Goal: Task Accomplishment & Management: Use online tool/utility

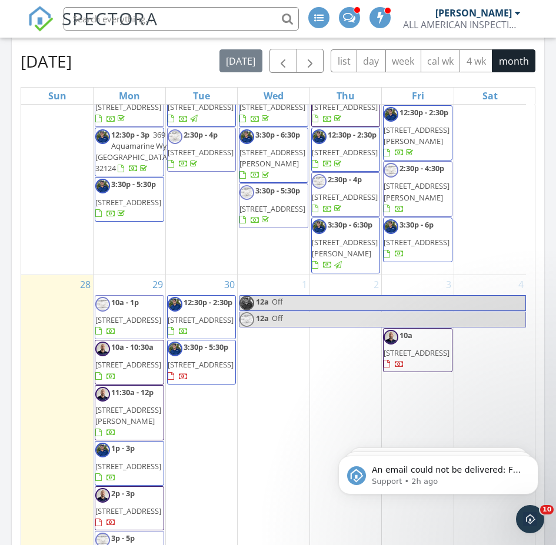
scroll to position [1239, 0]
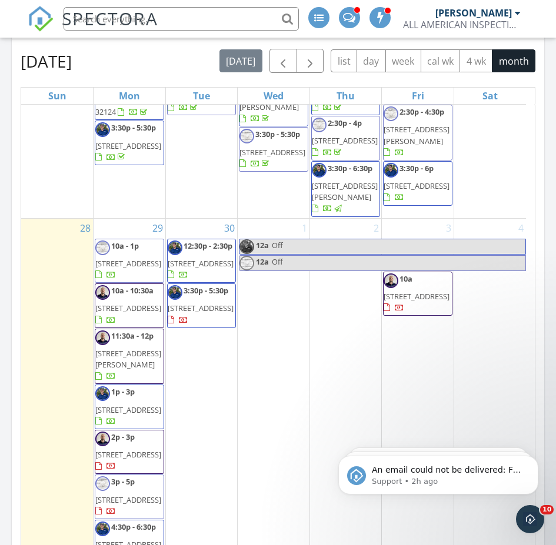
drag, startPoint x: 528, startPoint y: 159, endPoint x: 176, endPoint y: 11, distance: 381.1
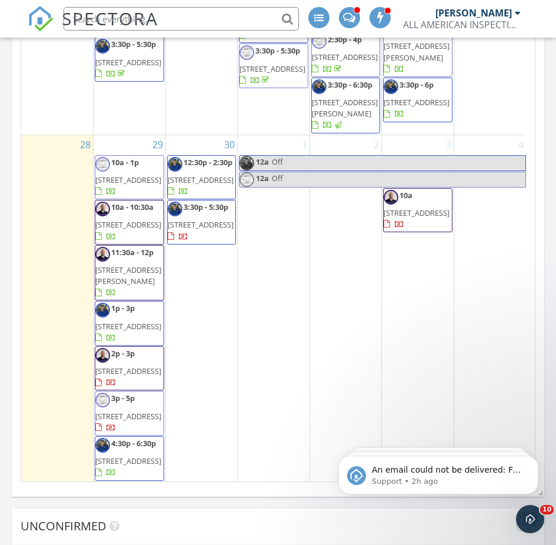
scroll to position [1353, 0]
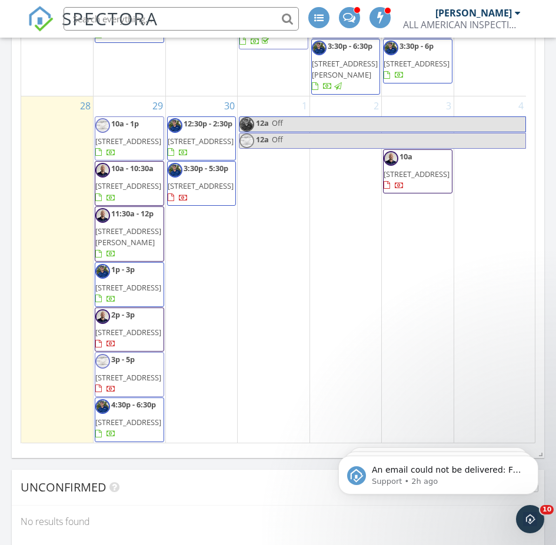
click at [121, 136] on span "[STREET_ADDRESS]" at bounding box center [128, 141] width 66 height 11
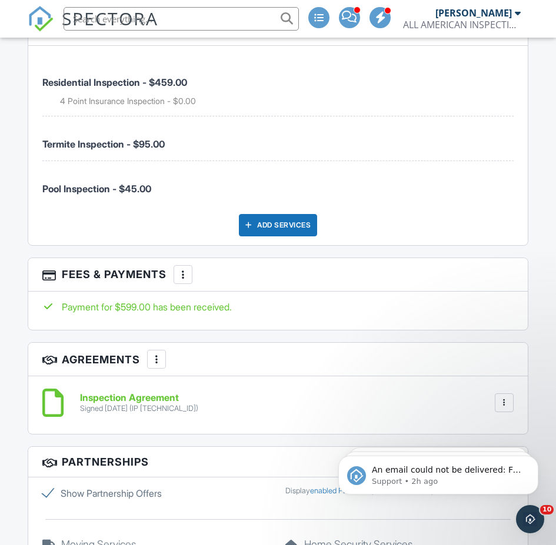
click at [182, 275] on div at bounding box center [183, 275] width 12 height 12
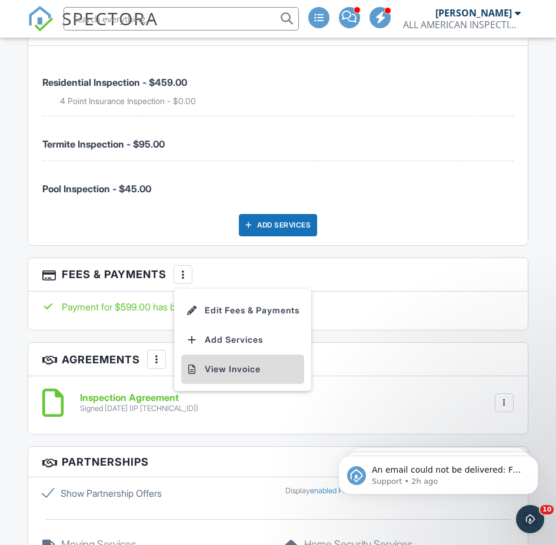
click at [231, 369] on li "View Invoice" at bounding box center [242, 369] width 123 height 29
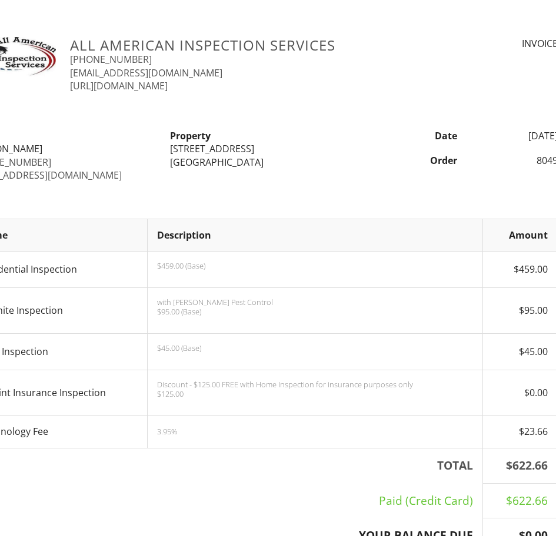
scroll to position [0, 39]
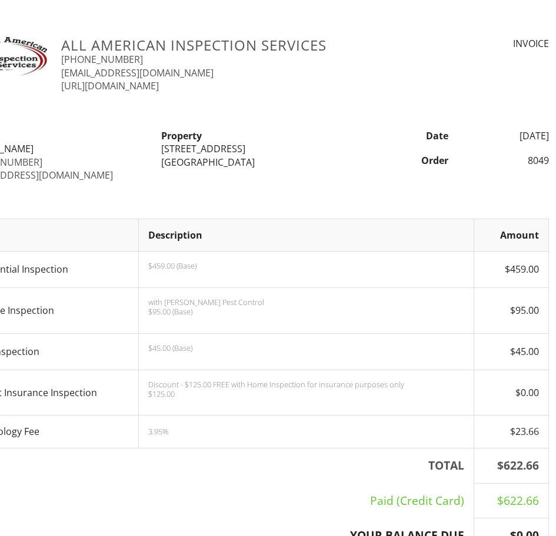
drag, startPoint x: 161, startPoint y: 148, endPoint x: 267, endPoint y: 147, distance: 105.9
click at [267, 147] on div "15 Highwood Ridge Trail" at bounding box center [254, 148] width 186 height 13
copy div "15 Highwood Ridge Trail"
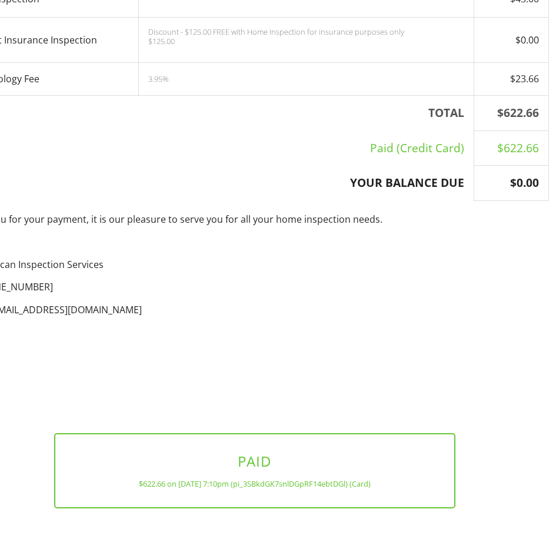
scroll to position [405, 39]
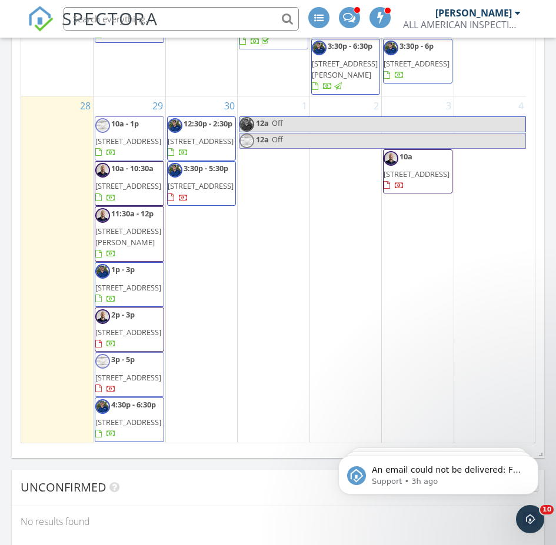
scroll to position [1463, 0]
click at [151, 181] on span "9 Cypresswood Dr, Palm Coast 32137" at bounding box center [128, 186] width 66 height 11
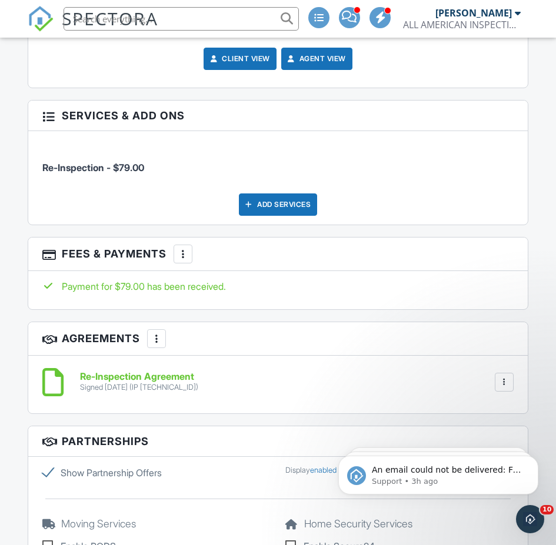
scroll to position [1882, 0]
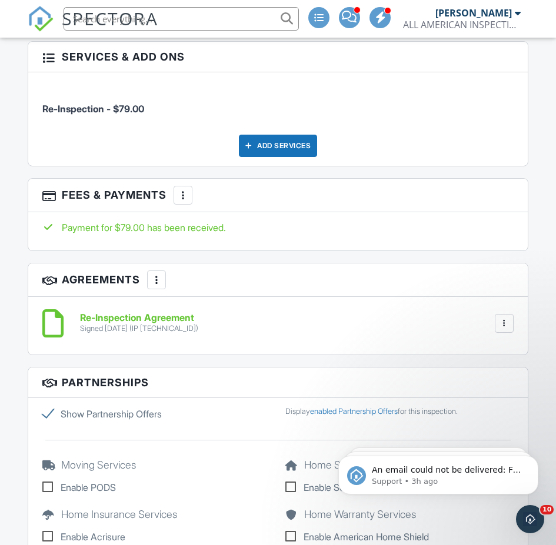
click at [185, 200] on div at bounding box center [183, 195] width 12 height 12
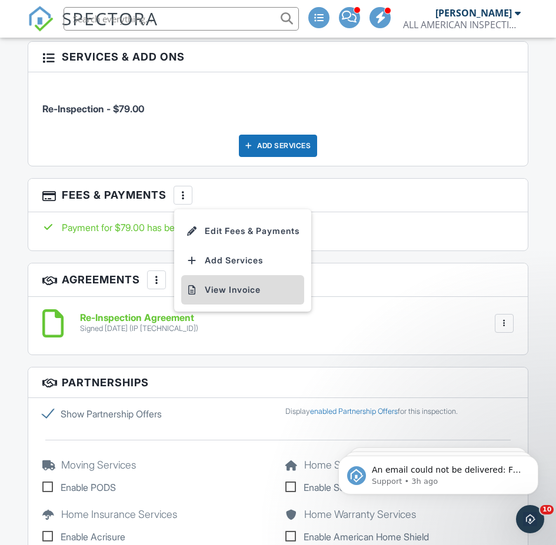
click at [211, 286] on li "View Invoice" at bounding box center [242, 289] width 123 height 29
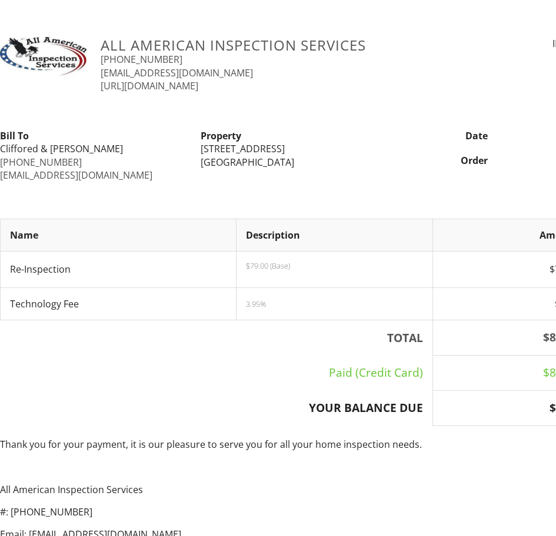
click at [187, 272] on td "Re-Inspection" at bounding box center [119, 270] width 236 height 36
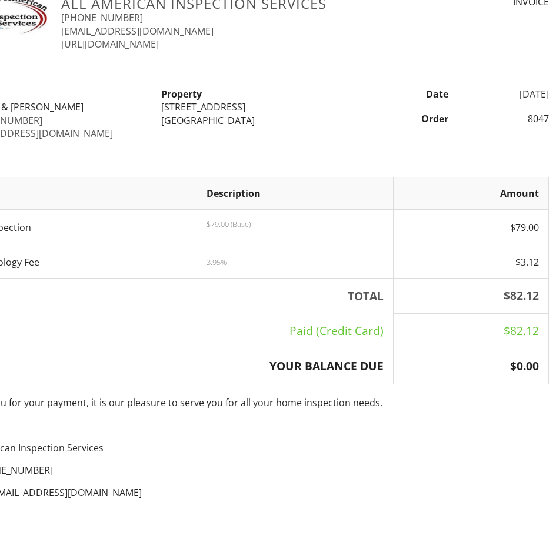
scroll to position [0, 39]
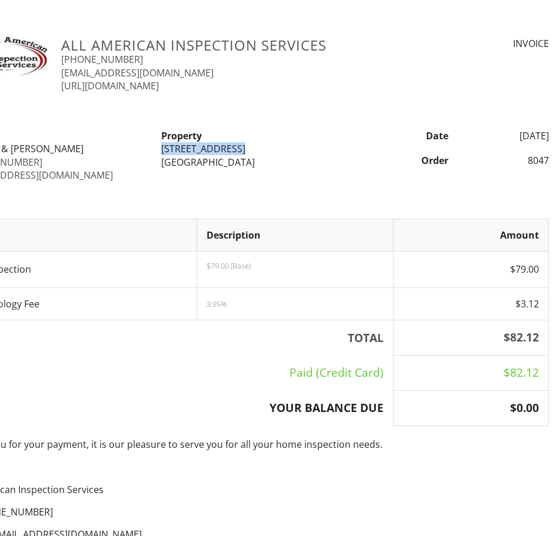
drag, startPoint x: 161, startPoint y: 143, endPoint x: 244, endPoint y: 151, distance: 83.3
click at [244, 151] on div "[STREET_ADDRESS]" at bounding box center [254, 148] width 186 height 13
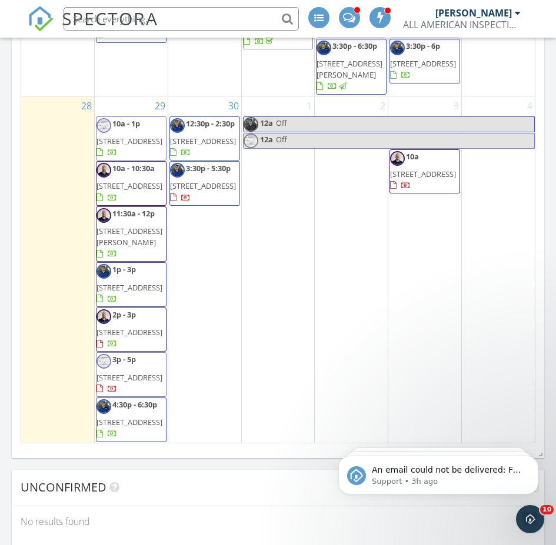
scroll to position [1463, 0]
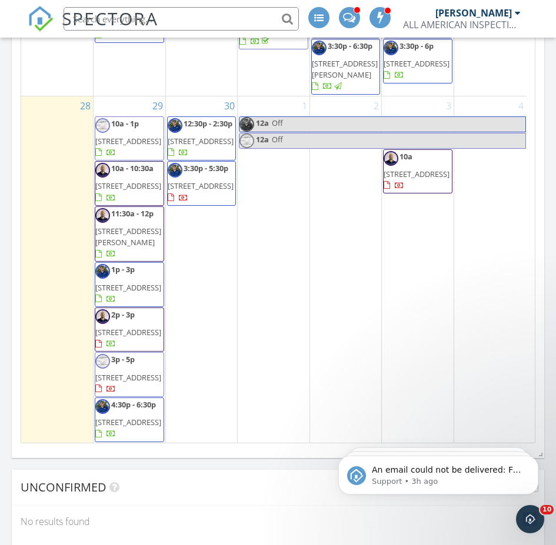
drag, startPoint x: 523, startPoint y: 363, endPoint x: 526, endPoint y: 373, distance: 10.4
click at [526, 373] on div "31 12a 1 12a Off 12a Off 2 9:30a - 11:30a [STREET_ADDRESS][PERSON_NAME] 10a - 1…" at bounding box center [277, 212] width 513 height 461
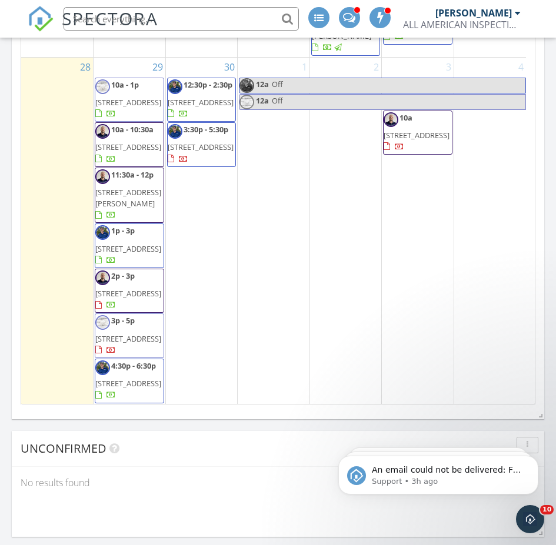
scroll to position [1380, 0]
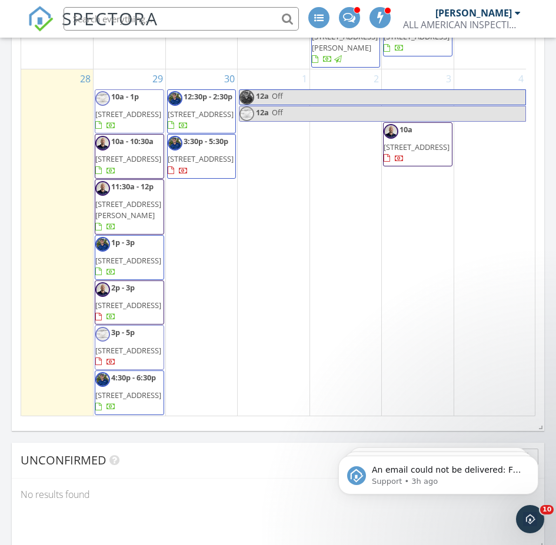
click at [141, 154] on span "[STREET_ADDRESS]" at bounding box center [128, 159] width 66 height 11
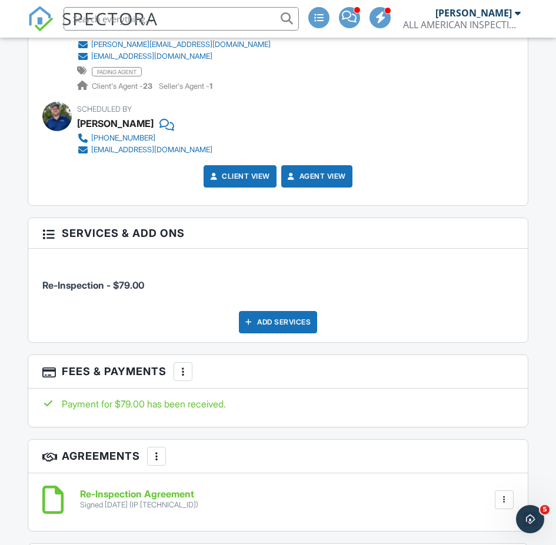
scroll to position [1823, 0]
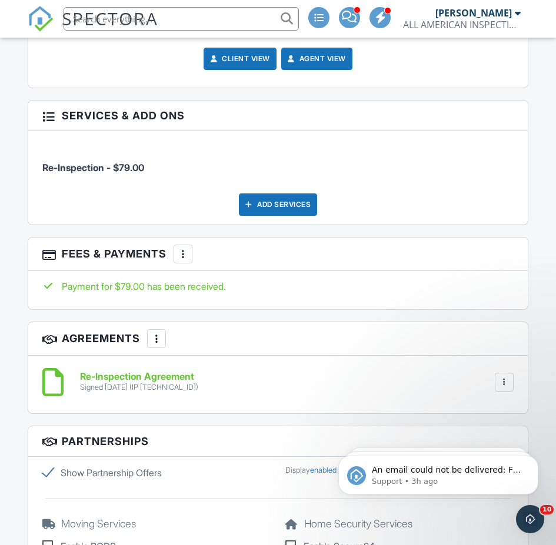
click at [188, 249] on div at bounding box center [183, 254] width 12 height 12
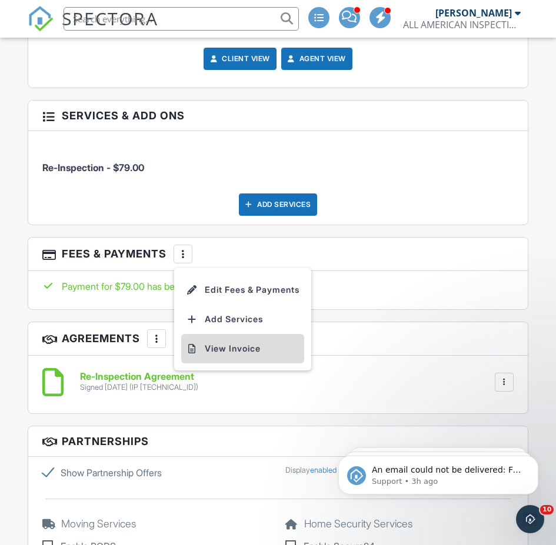
click at [199, 343] on li "View Invoice" at bounding box center [242, 348] width 123 height 29
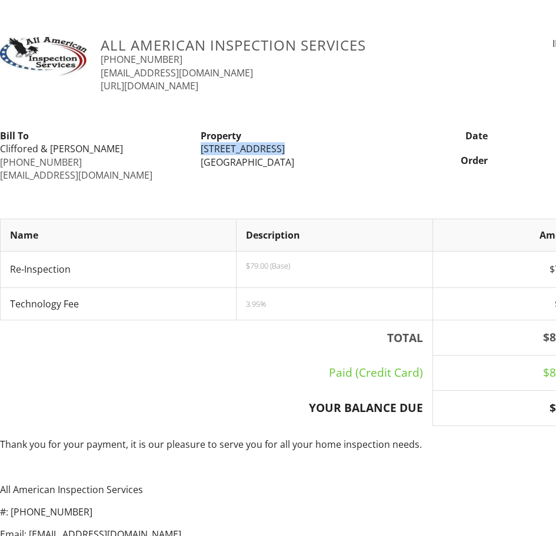
drag, startPoint x: 198, startPoint y: 146, endPoint x: 286, endPoint y: 154, distance: 88.0
click at [286, 154] on div "Property 9 Cypresswood Dr Palm Coast, FL 32137" at bounding box center [293, 148] width 201 height 39
copy div "9 Cypresswood Dr"
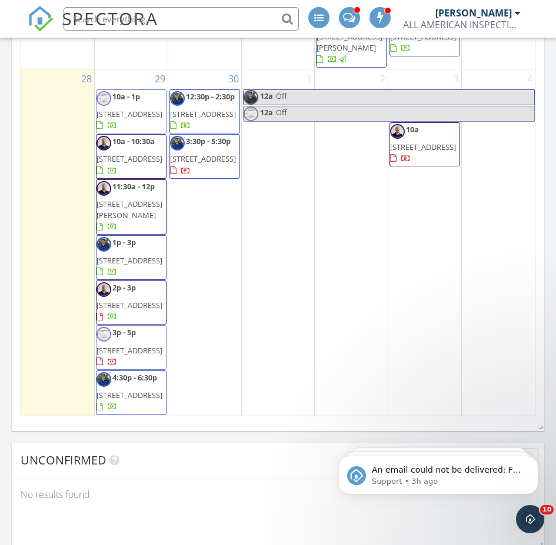
scroll to position [1463, 0]
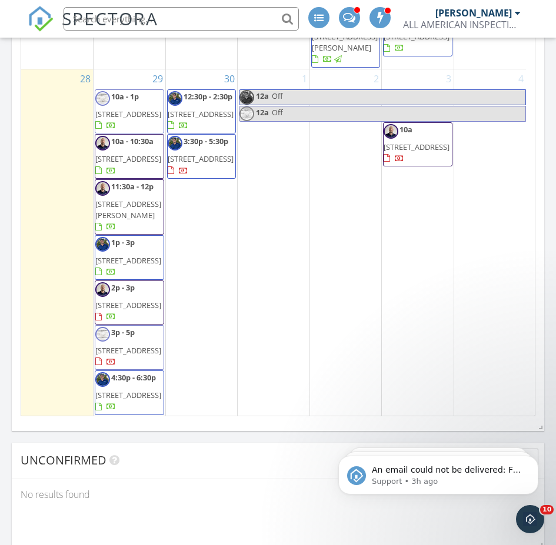
click at [112, 199] on span "16 Whittlesey Ln, Palm Coast 32164" at bounding box center [128, 210] width 66 height 22
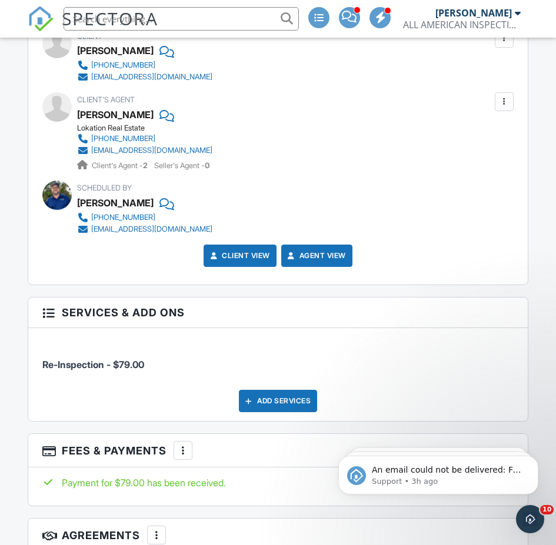
scroll to position [1706, 0]
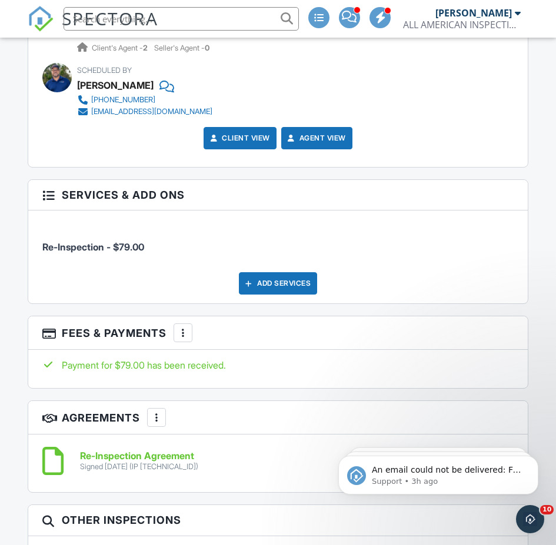
click at [185, 338] on div at bounding box center [183, 333] width 12 height 12
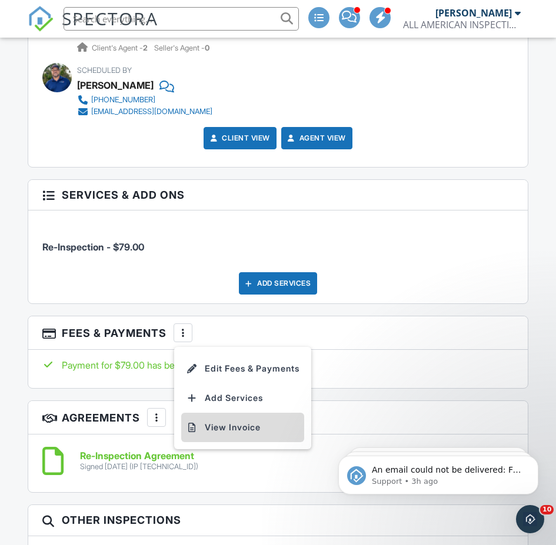
click at [207, 427] on li "View Invoice" at bounding box center [242, 427] width 123 height 29
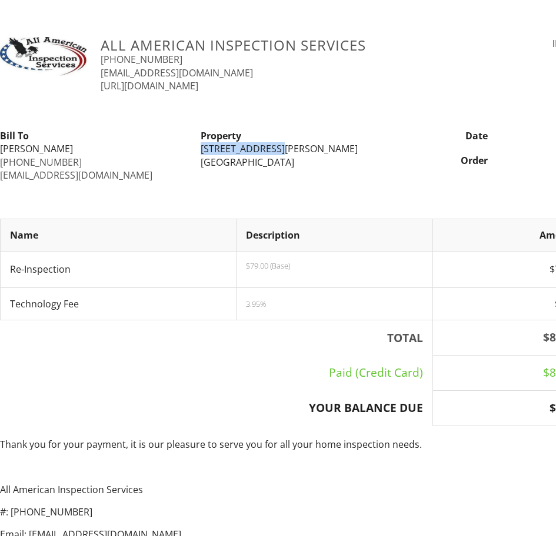
drag, startPoint x: 202, startPoint y: 149, endPoint x: 273, endPoint y: 148, distance: 71.2
click at [273, 148] on div "16 Whittlesey Ln" at bounding box center [294, 148] width 186 height 13
copy div "16 Whittlesey Ln"
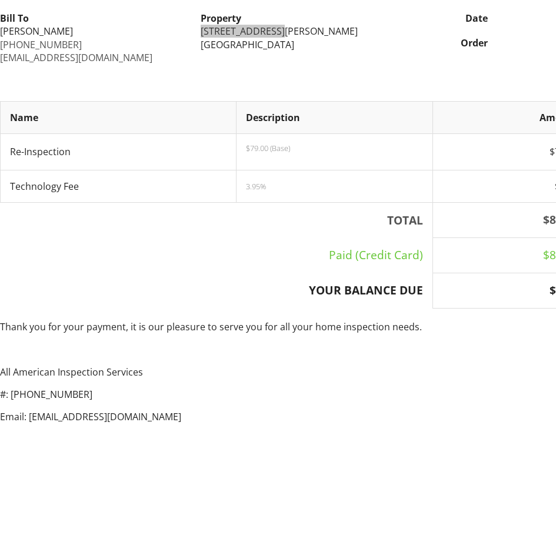
scroll to position [59, 0]
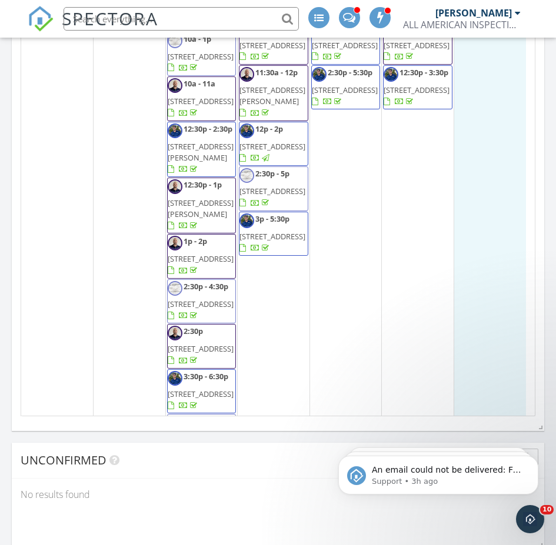
drag, startPoint x: 525, startPoint y: 62, endPoint x: 521, endPoint y: 75, distance: 13.4
click at [521, 75] on div "6" at bounding box center [490, 207] width 72 height 505
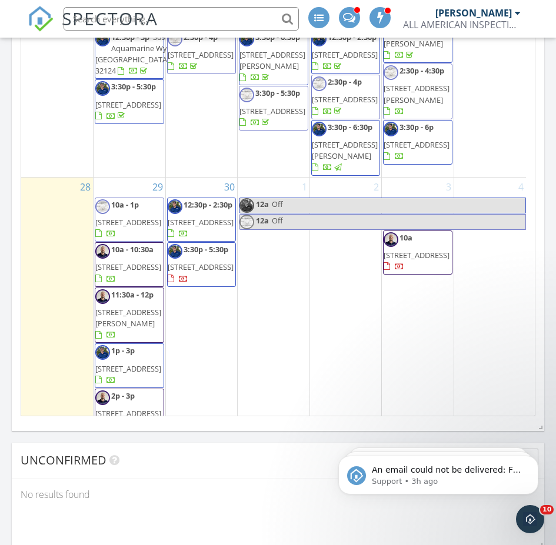
scroll to position [1463, 0]
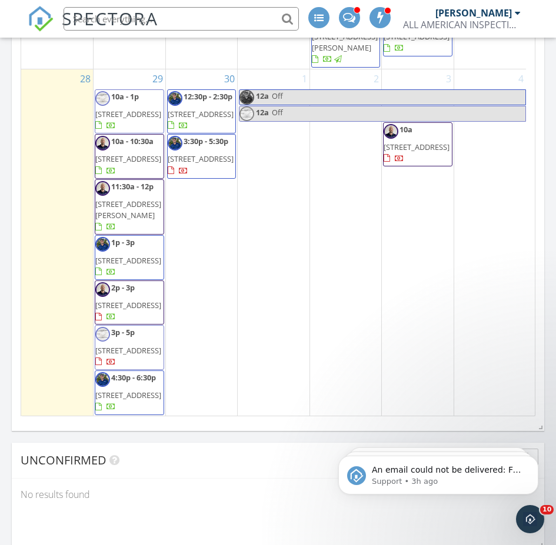
click at [134, 255] on span "[STREET_ADDRESS]" at bounding box center [128, 260] width 66 height 11
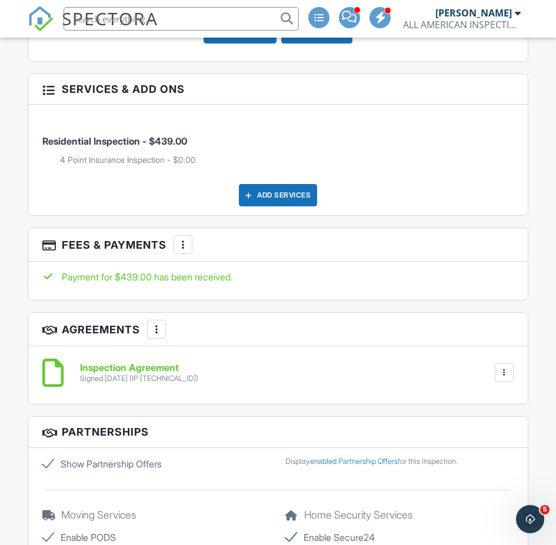
click at [188, 245] on div at bounding box center [183, 245] width 12 height 12
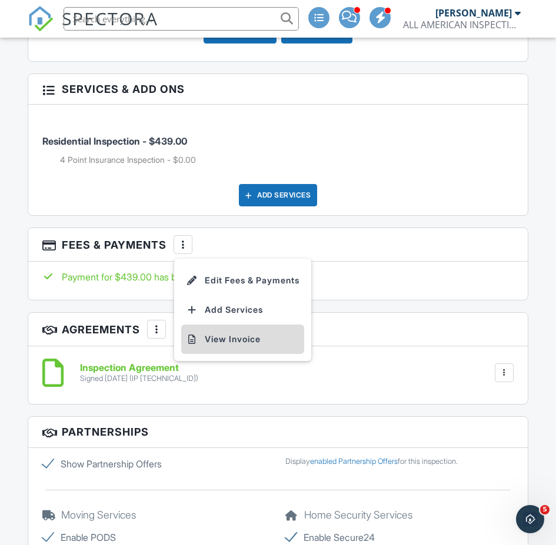
click at [226, 336] on li "View Invoice" at bounding box center [242, 339] width 123 height 29
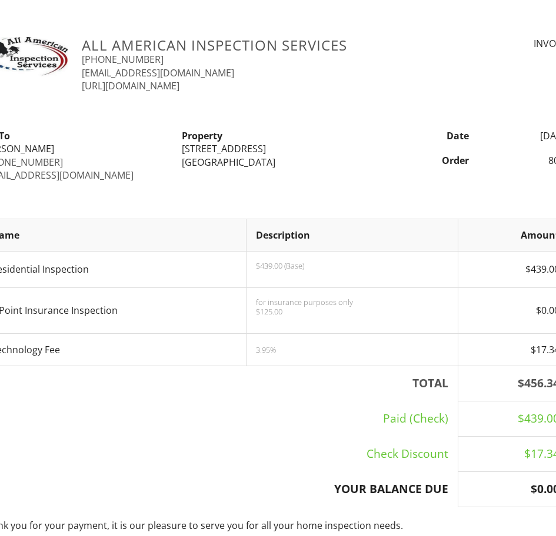
scroll to position [0, 39]
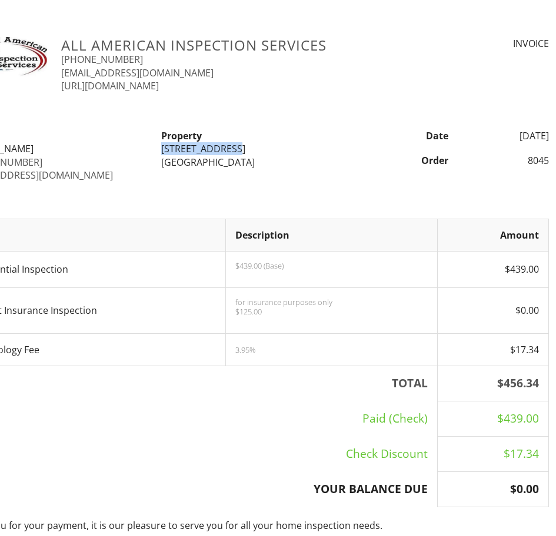
drag, startPoint x: 156, startPoint y: 149, endPoint x: 231, endPoint y: 148, distance: 74.7
click at [231, 148] on div "Property 118 Park Pl Cir Palm Coast, FL 32164" at bounding box center [254, 148] width 201 height 39
copy div "[STREET_ADDRESS]"
drag, startPoint x: 464, startPoint y: 271, endPoint x: 383, endPoint y: 282, distance: 81.4
click at [383, 282] on td "$439.00 (Base)" at bounding box center [332, 270] width 212 height 36
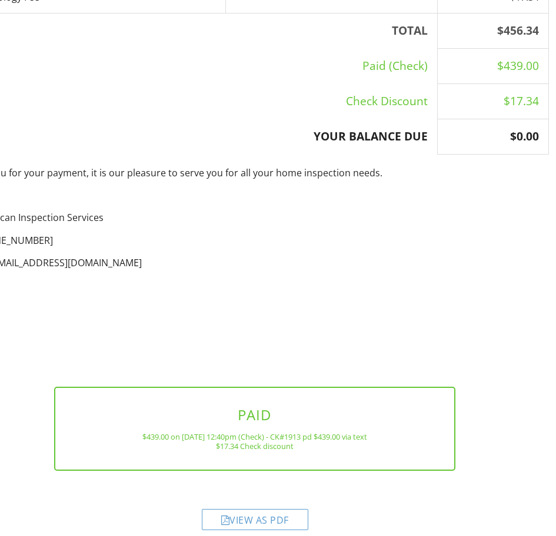
scroll to position [368, 39]
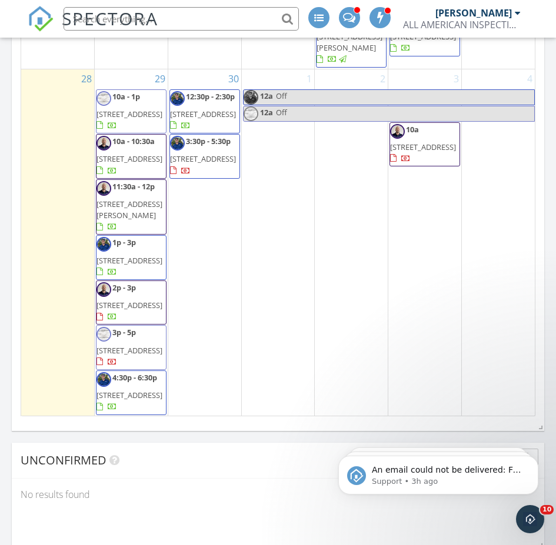
scroll to position [1461, 0]
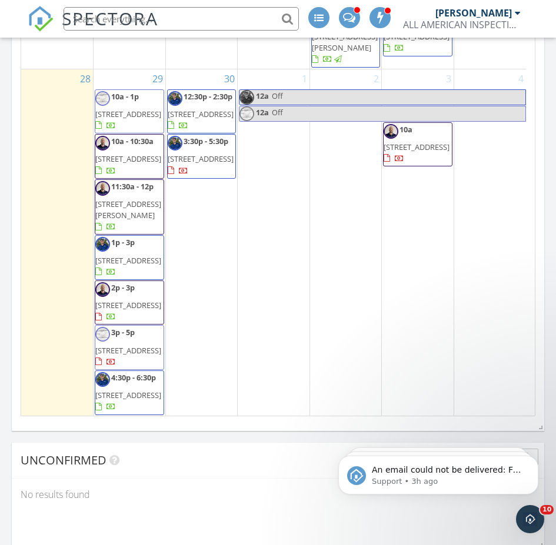
click at [141, 300] on span "110 Pheasant Rd, Satsuma 32189" at bounding box center [128, 305] width 66 height 11
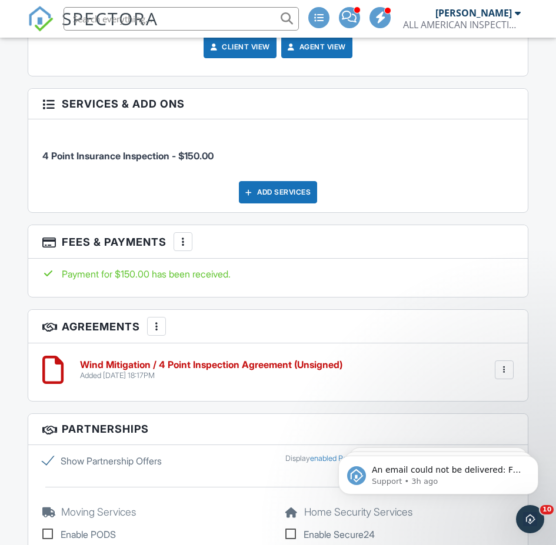
scroll to position [1764, 0]
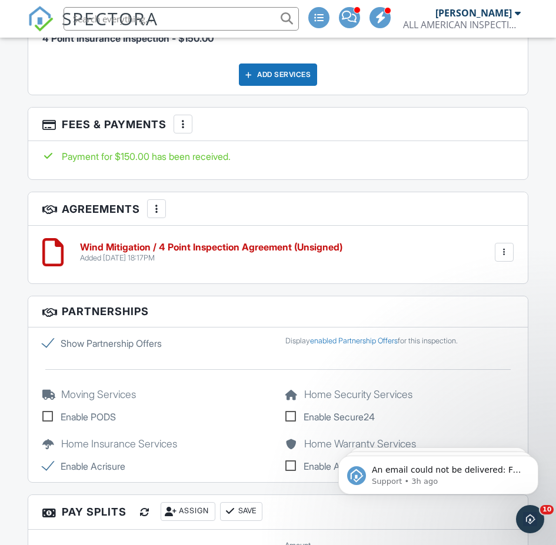
click at [180, 129] on div at bounding box center [183, 124] width 12 height 12
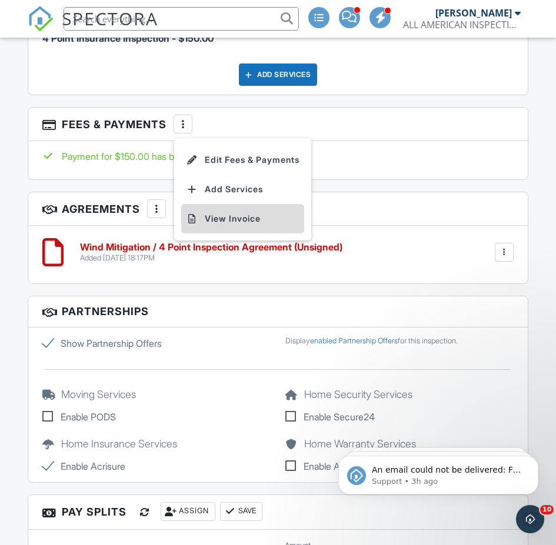
click at [225, 215] on li "View Invoice" at bounding box center [242, 218] width 123 height 29
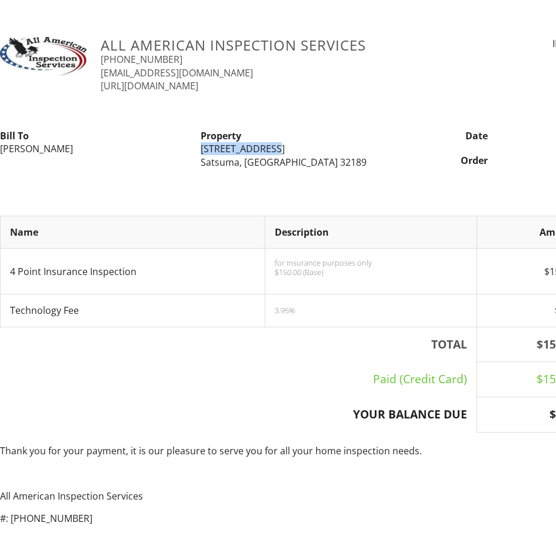
drag, startPoint x: 199, startPoint y: 148, endPoint x: 275, endPoint y: 151, distance: 76.5
click at [275, 151] on div "Property 110 Pheasant Rd Satsuma, FL 32189" at bounding box center [293, 148] width 201 height 39
copy div "110 Pheasant Rd"
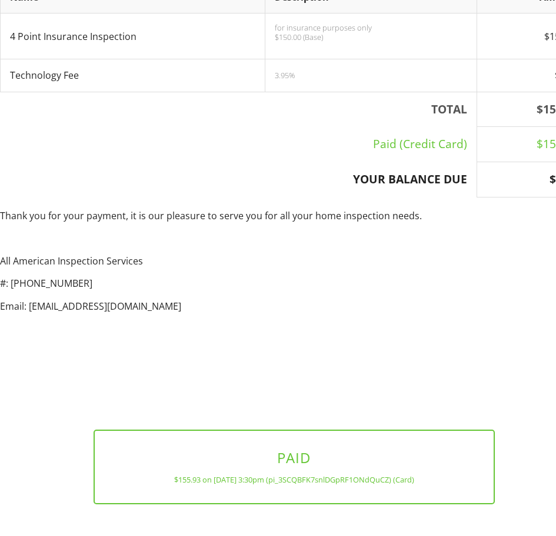
scroll to position [283, 0]
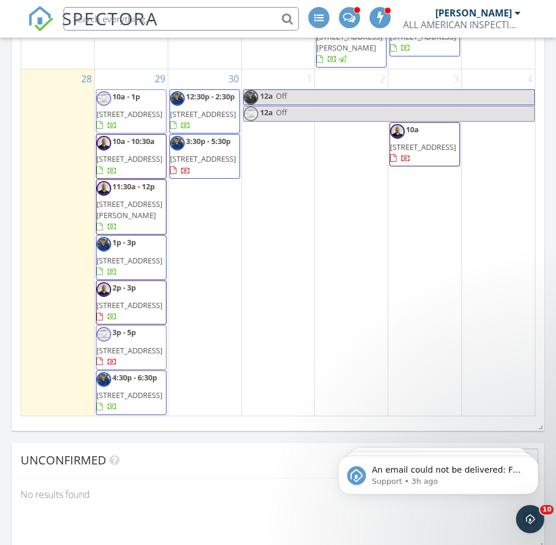
scroll to position [1463, 0]
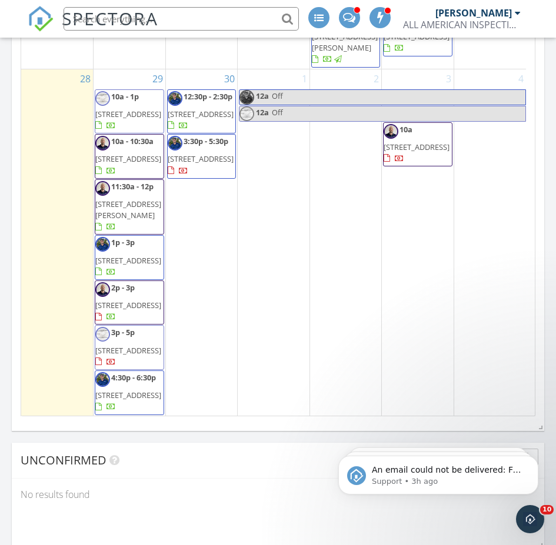
click at [133, 395] on span "45 Ulmaceal Path, Palm Coast 32164" at bounding box center [128, 395] width 66 height 11
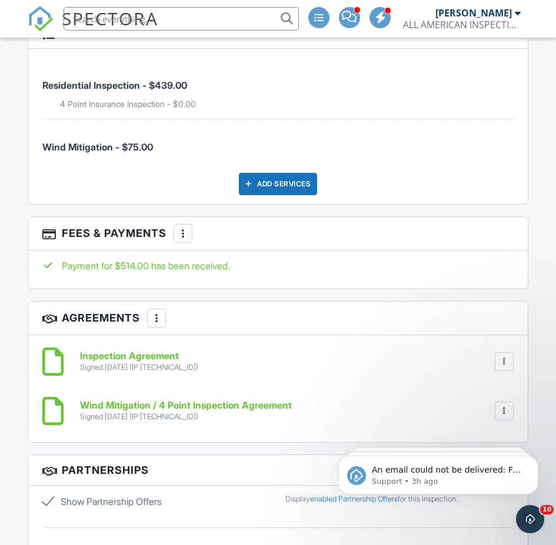
scroll to position [2117, 0]
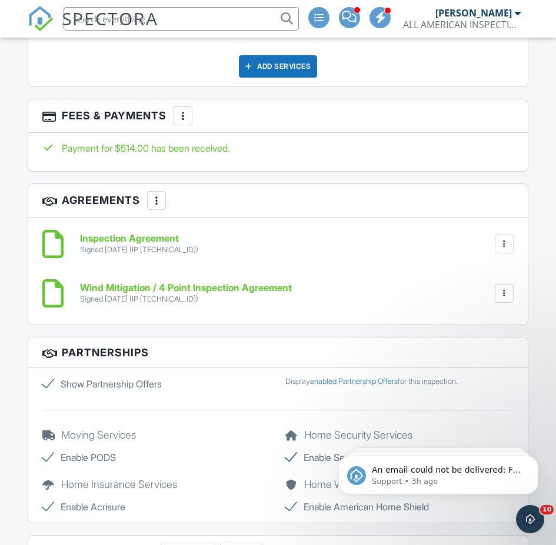
click at [178, 119] on div at bounding box center [183, 116] width 12 height 12
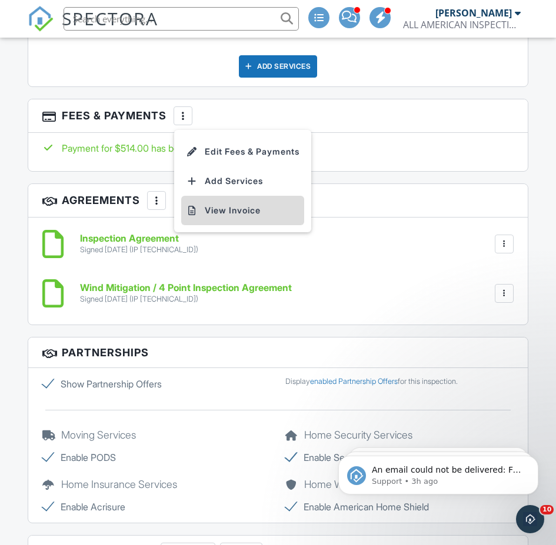
click at [220, 203] on li "View Invoice" at bounding box center [242, 210] width 123 height 29
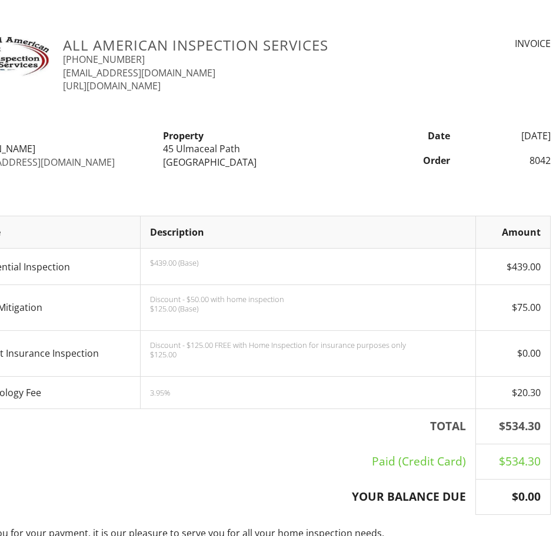
scroll to position [0, 39]
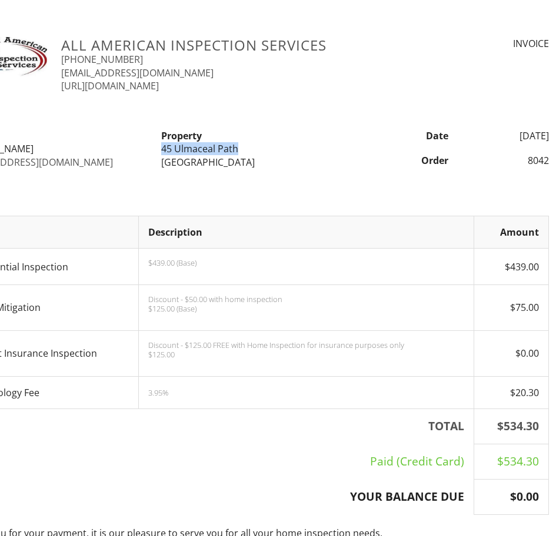
drag, startPoint x: 160, startPoint y: 146, endPoint x: 252, endPoint y: 152, distance: 91.9
click at [252, 152] on div "Property [STREET_ADDRESS]" at bounding box center [254, 148] width 201 height 39
copy div "45 Ulmaceal Path"
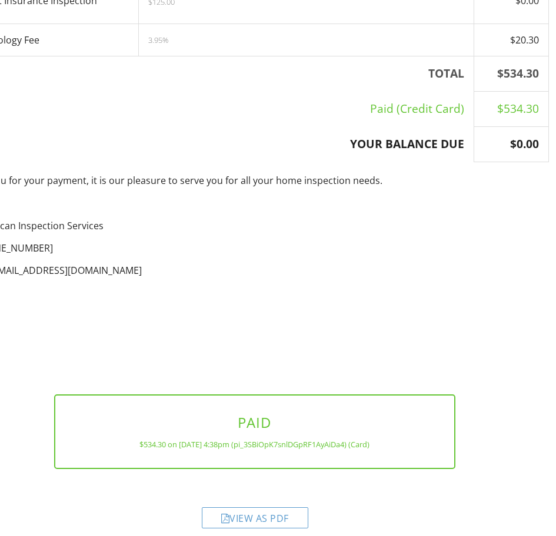
scroll to position [366, 39]
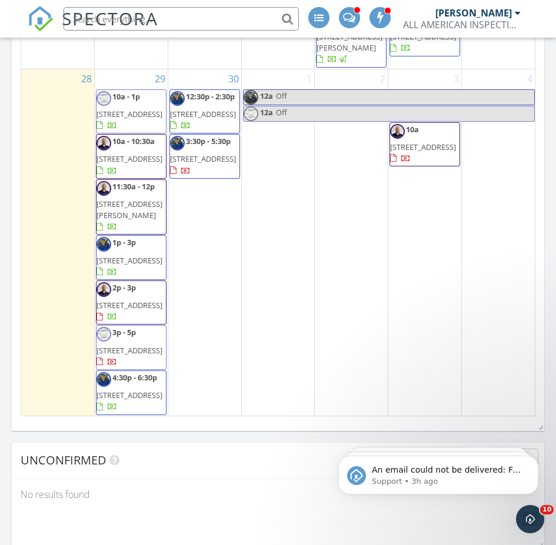
scroll to position [1430, 0]
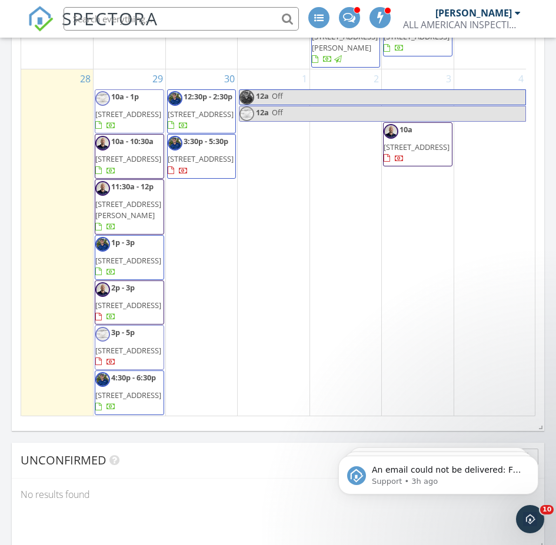
click at [198, 117] on span "840 Coral Reef Way, Daytona Beach 32124" at bounding box center [201, 114] width 66 height 11
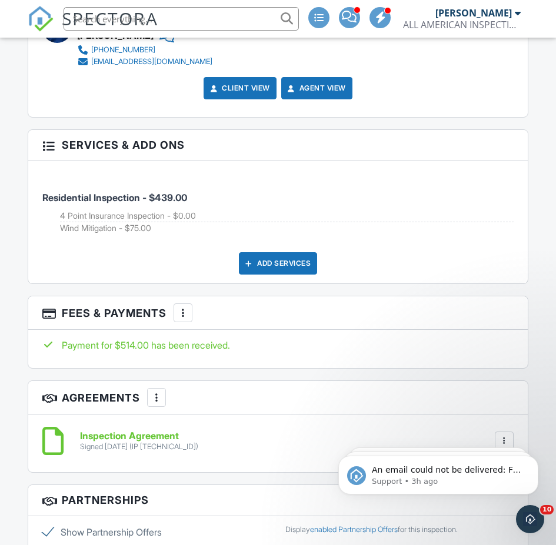
scroll to position [1882, 0]
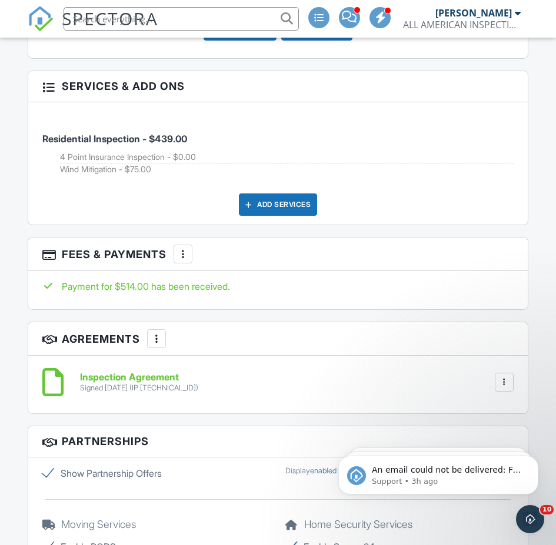
click at [189, 258] on div at bounding box center [183, 254] width 12 height 12
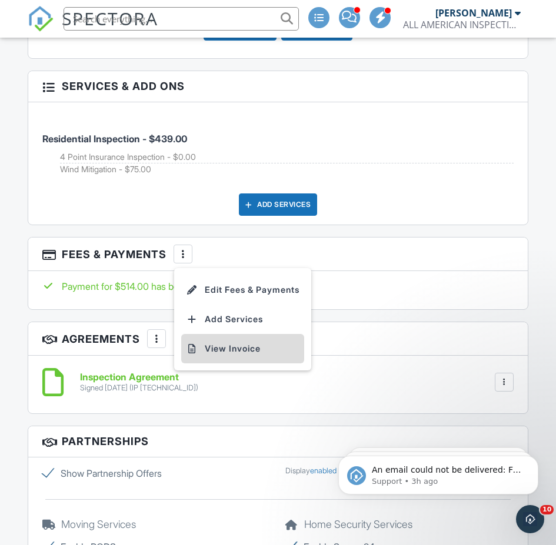
click at [223, 345] on li "View Invoice" at bounding box center [242, 348] width 123 height 29
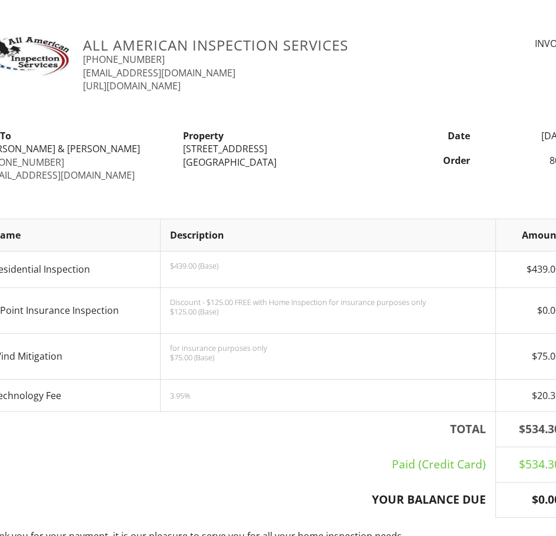
scroll to position [0, 32]
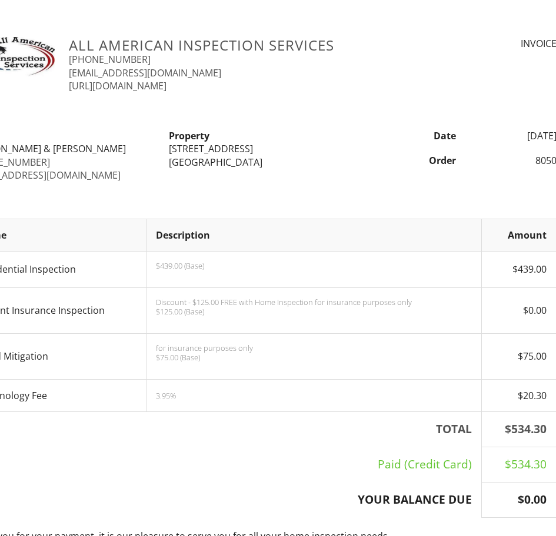
drag, startPoint x: 166, startPoint y: 145, endPoint x: 258, endPoint y: 151, distance: 91.9
click at [258, 151] on div "Property 840 Coral Reef Way Daytona Beach, FL 32124" at bounding box center [262, 148] width 201 height 39
copy div "[STREET_ADDRESS]"
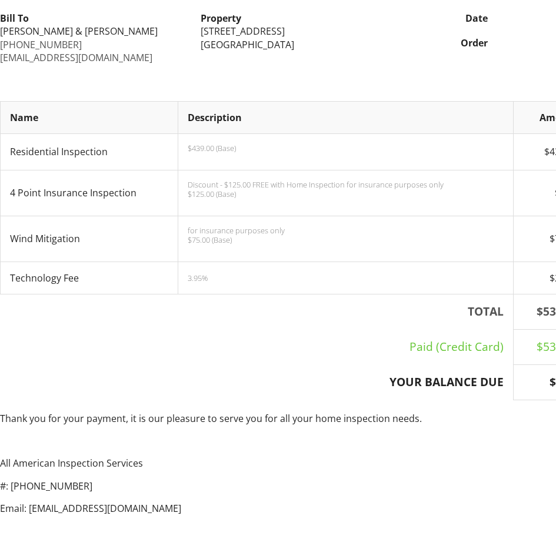
scroll to position [235, 0]
